Goal: Find specific page/section: Find specific page/section

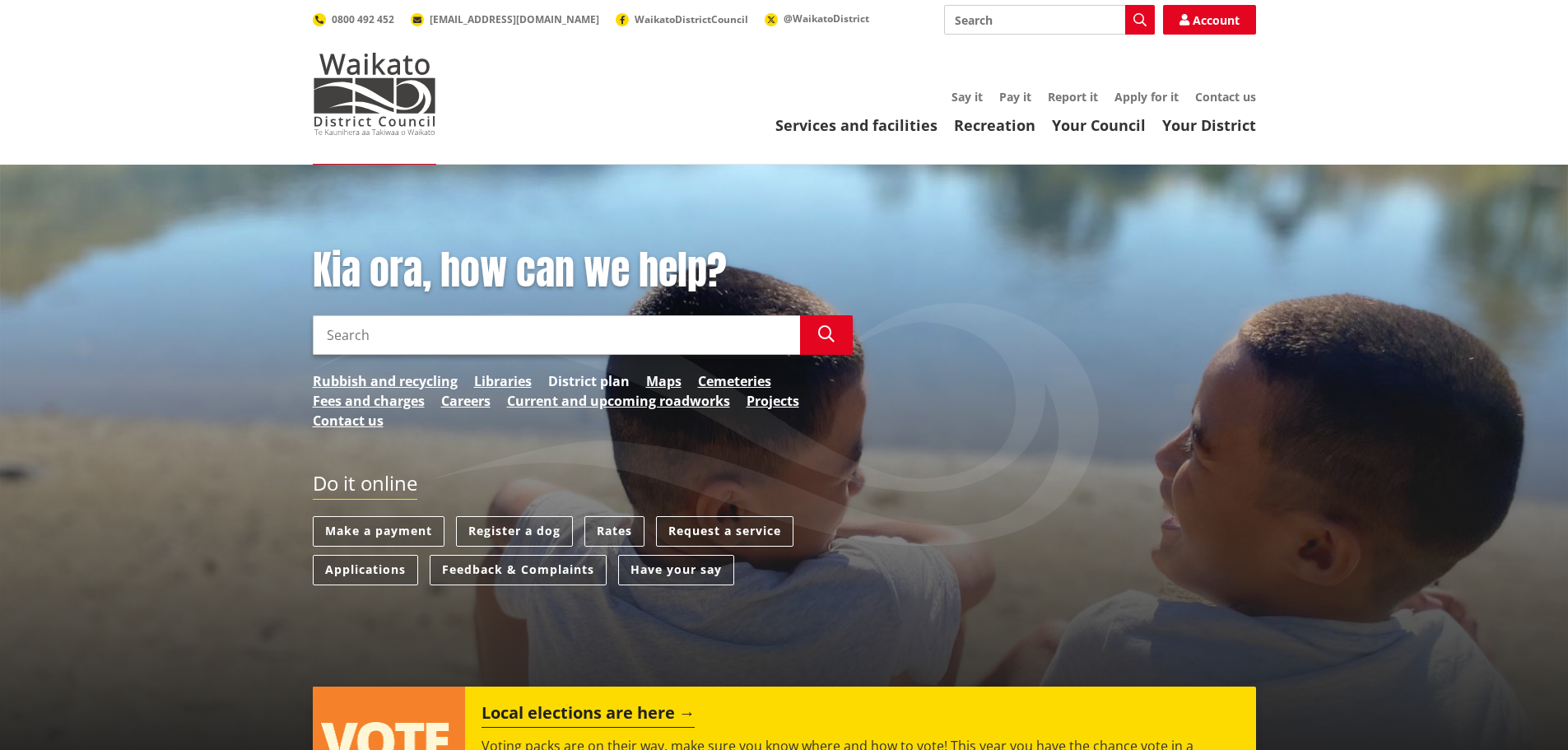
click at [568, 376] on link "District plan" at bounding box center [589, 381] width 82 height 20
drag, startPoint x: 676, startPoint y: 381, endPoint x: 646, endPoint y: 381, distance: 30.0
click at [676, 381] on link "Maps" at bounding box center [663, 381] width 36 height 20
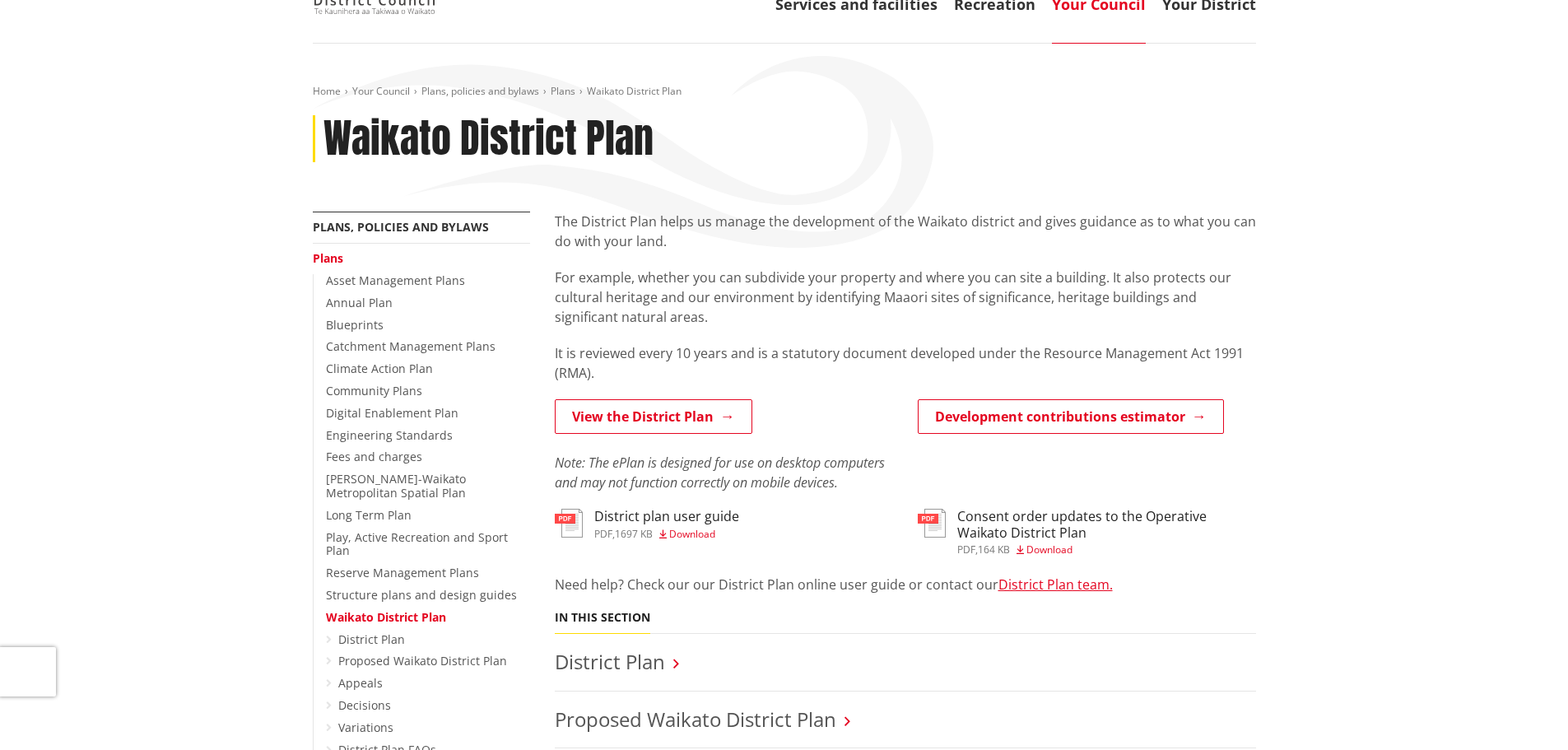
scroll to position [83, 0]
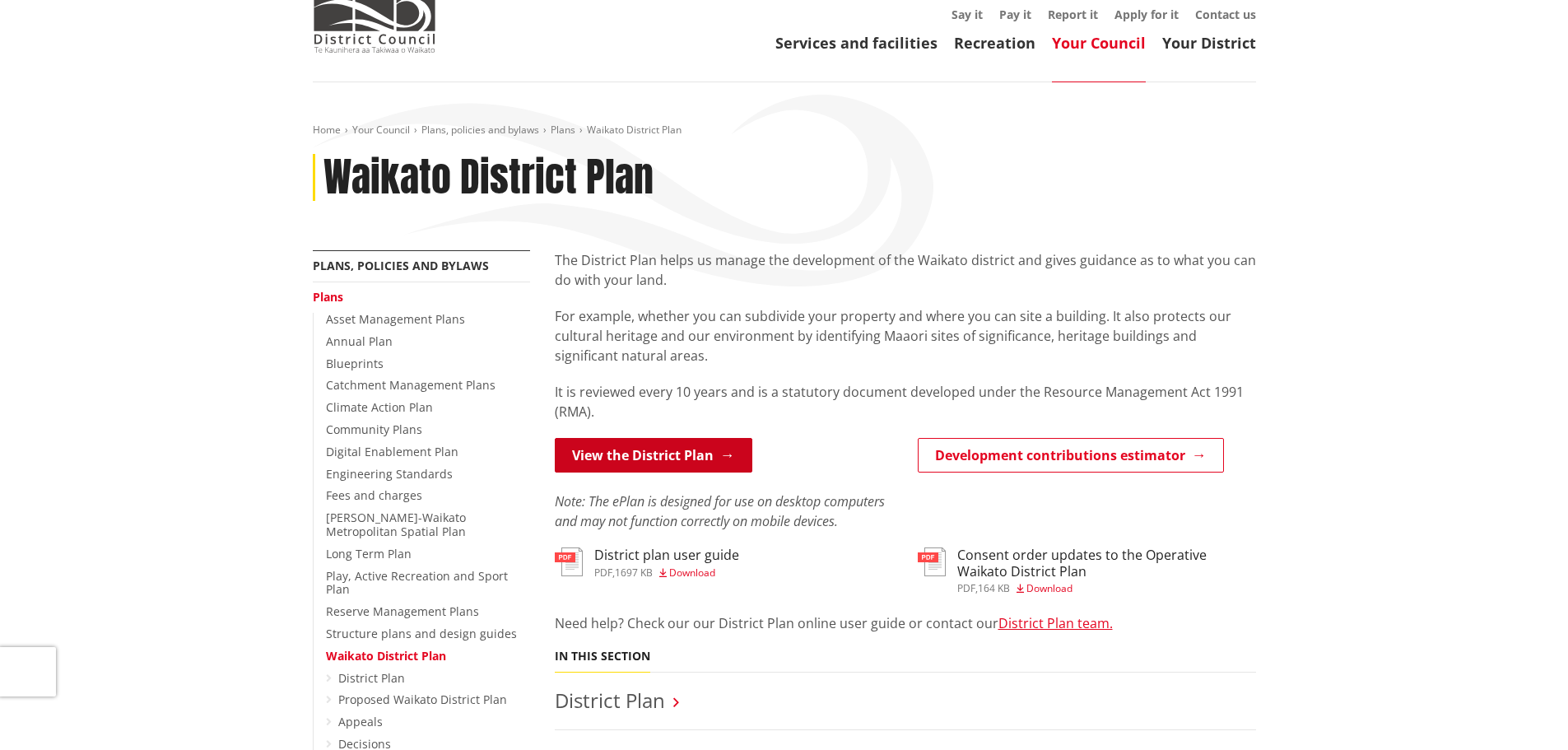
click at [594, 441] on link "View the District Plan" at bounding box center [653, 455] width 197 height 35
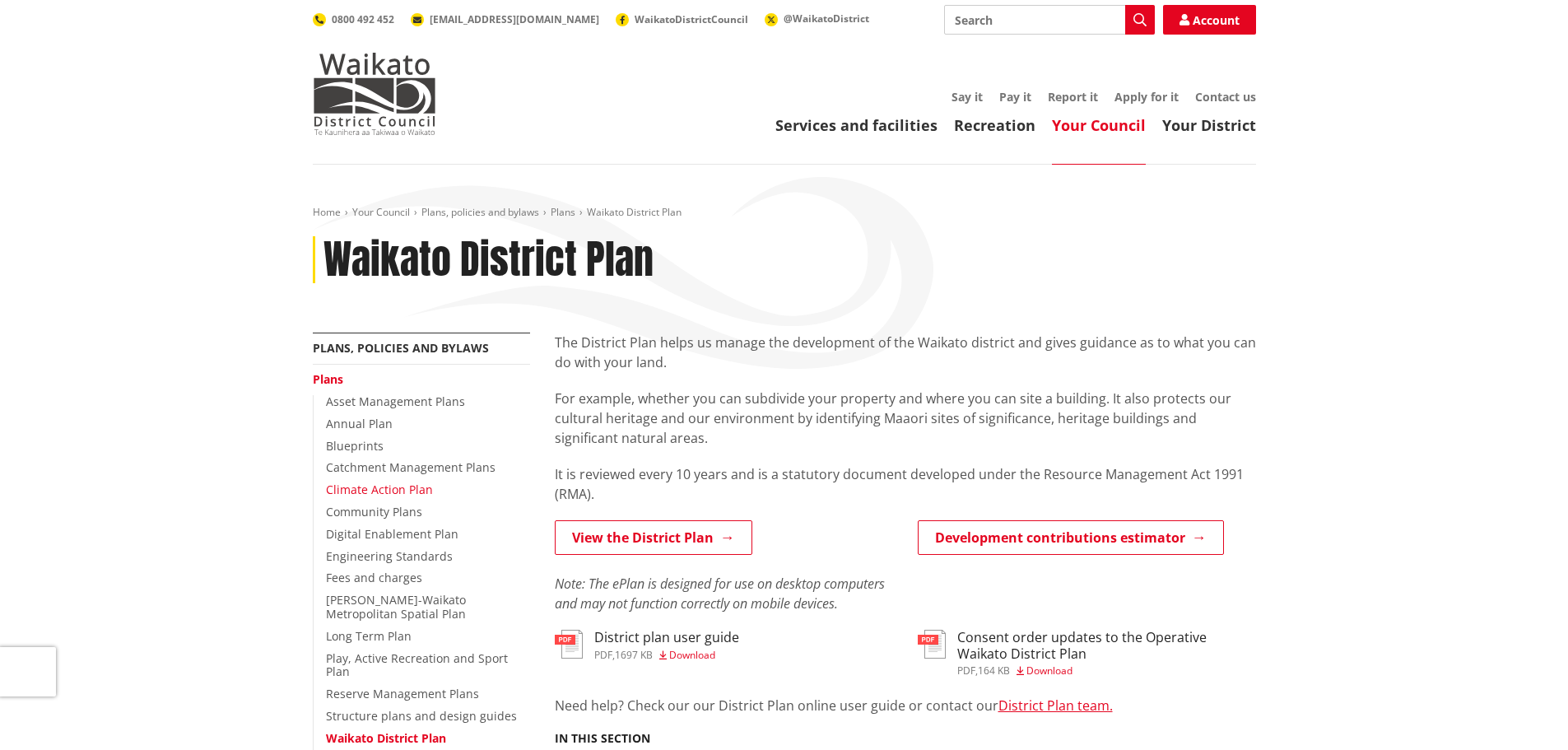
scroll to position [83, 0]
